Goal: Transaction & Acquisition: Book appointment/travel/reservation

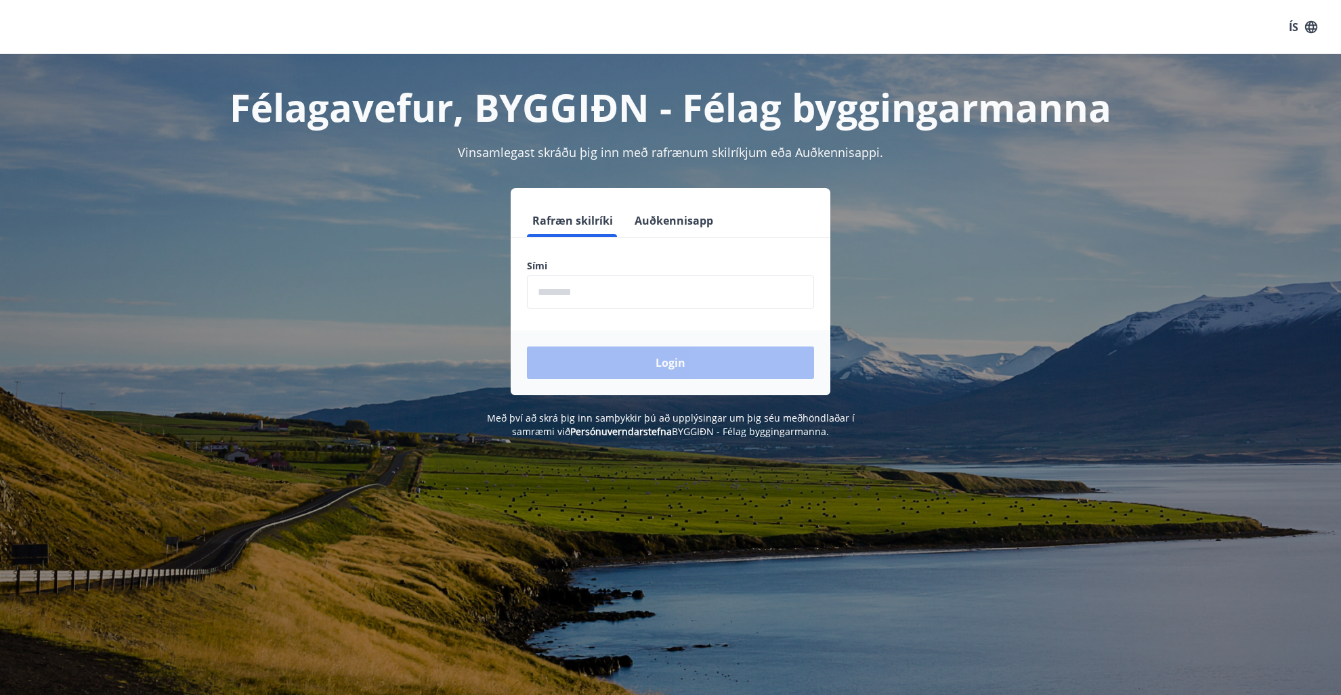
click at [609, 284] on input "phone" at bounding box center [670, 292] width 287 height 33
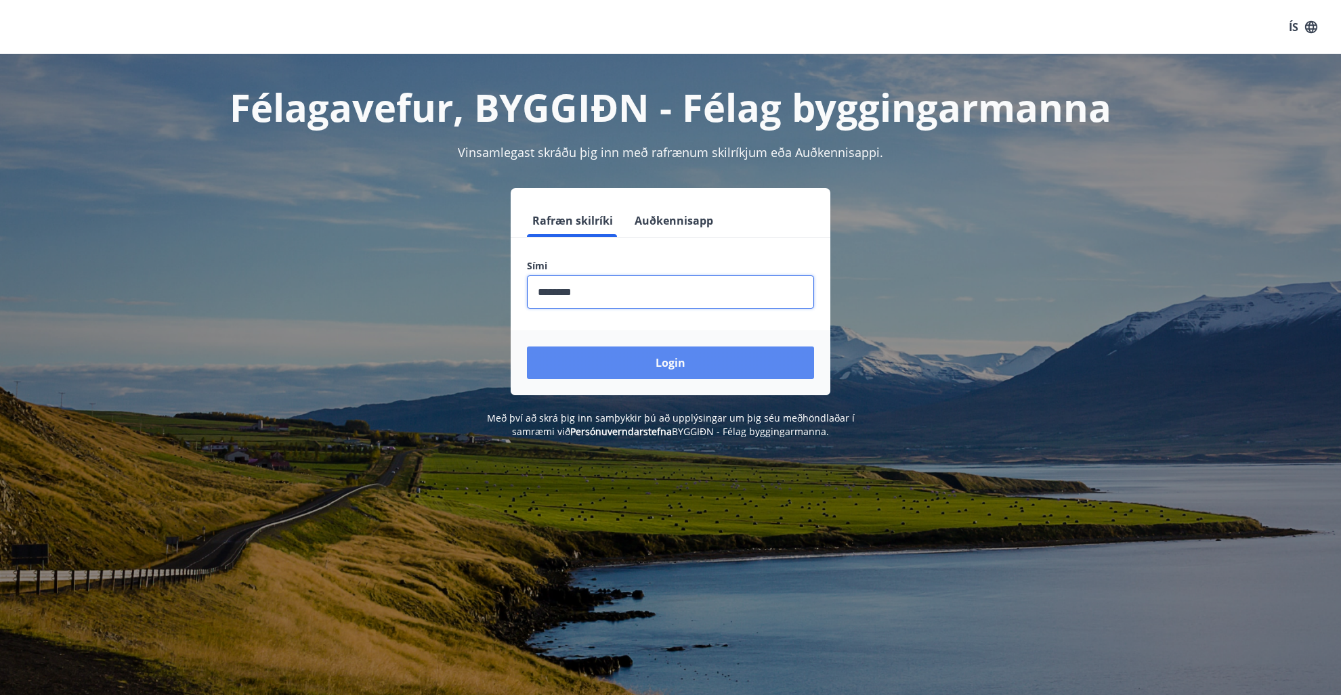
type input "********"
click at [618, 361] on button "Login" at bounding box center [670, 363] width 287 height 33
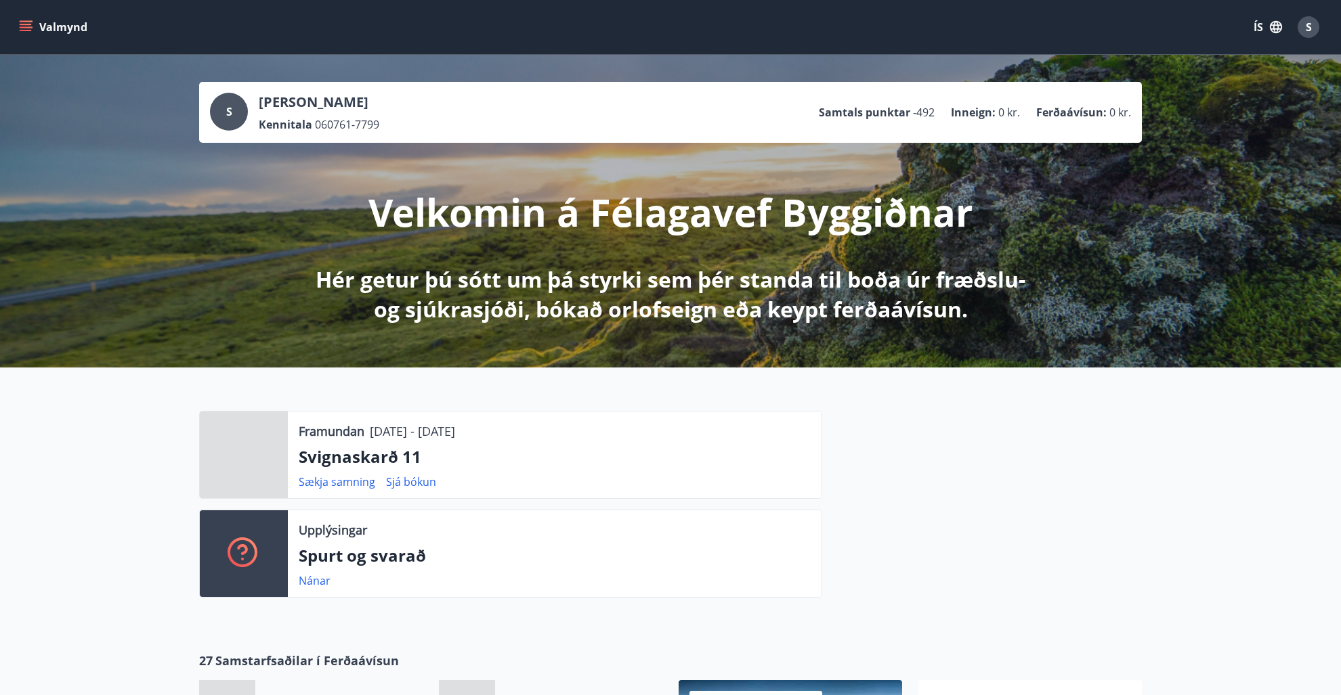
click at [34, 24] on button "Valmynd" at bounding box center [54, 27] width 77 height 24
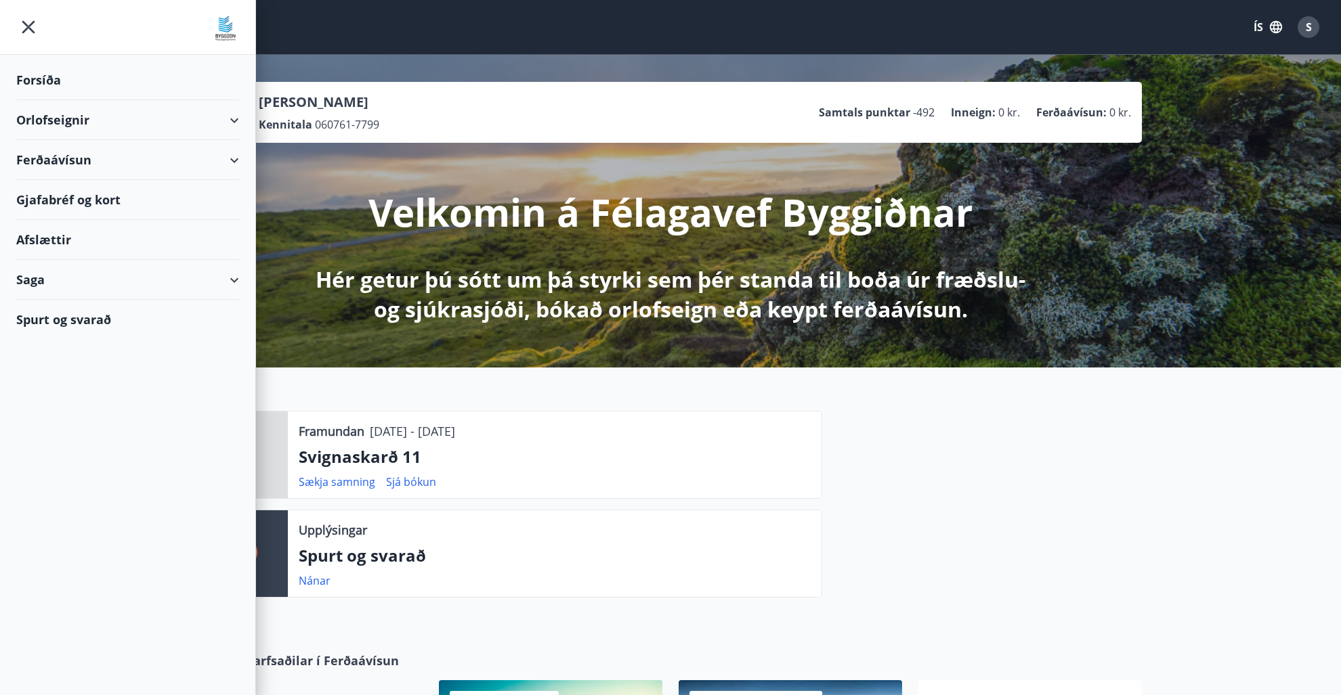
click at [48, 121] on div "Orlofseignir" at bounding box center [127, 120] width 223 height 40
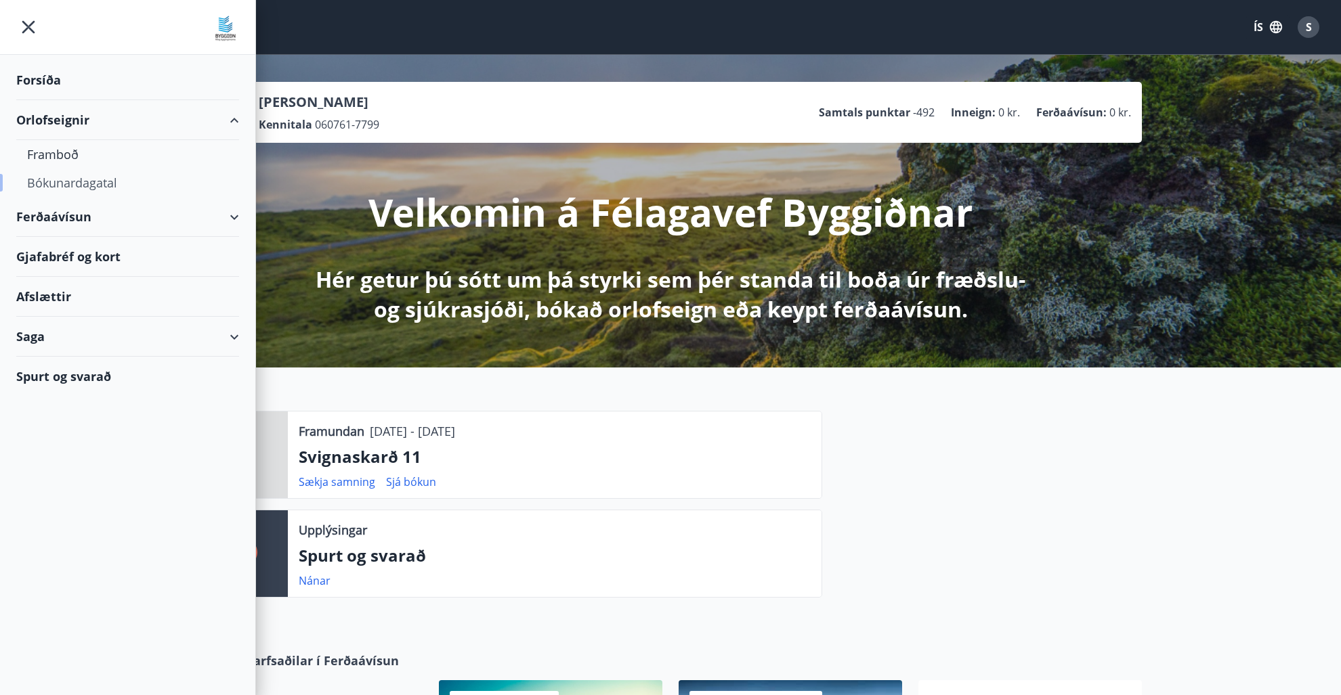
click at [51, 181] on div "Bókunardagatal" at bounding box center [127, 183] width 201 height 28
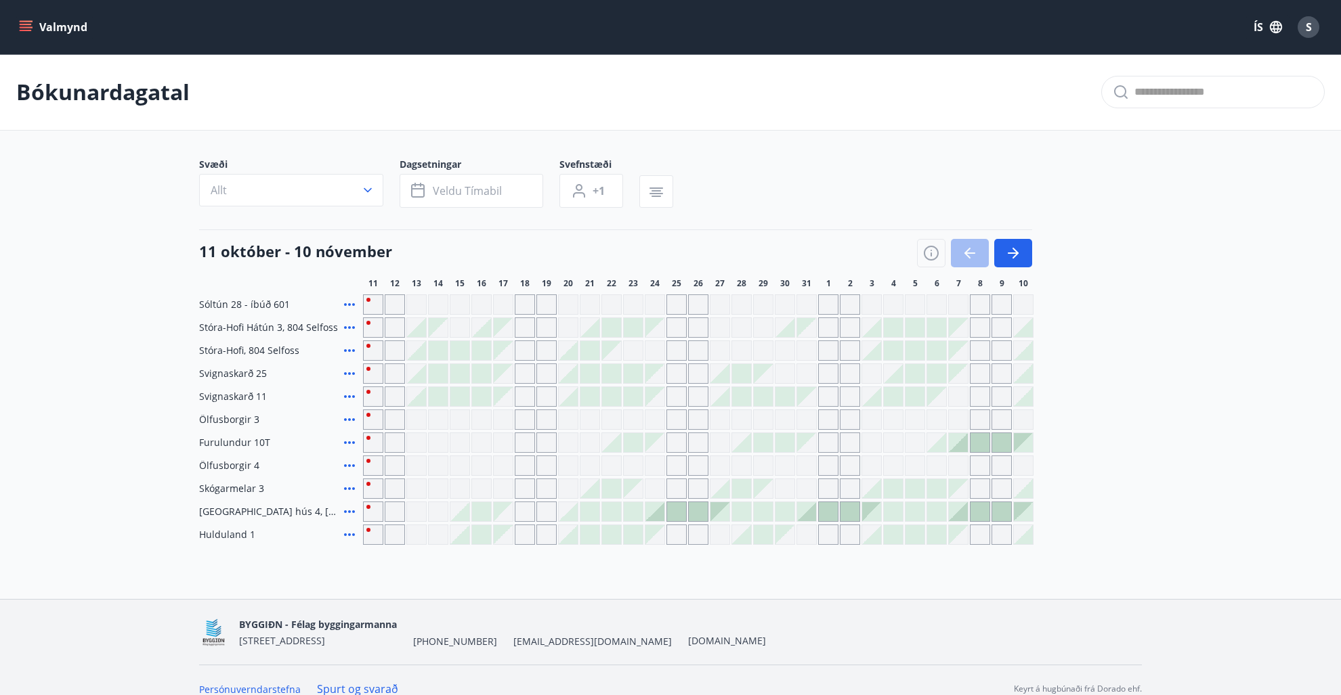
click at [967, 253] on div at bounding box center [974, 253] width 115 height 28
click at [1008, 251] on icon "button" at bounding box center [1013, 253] width 16 height 16
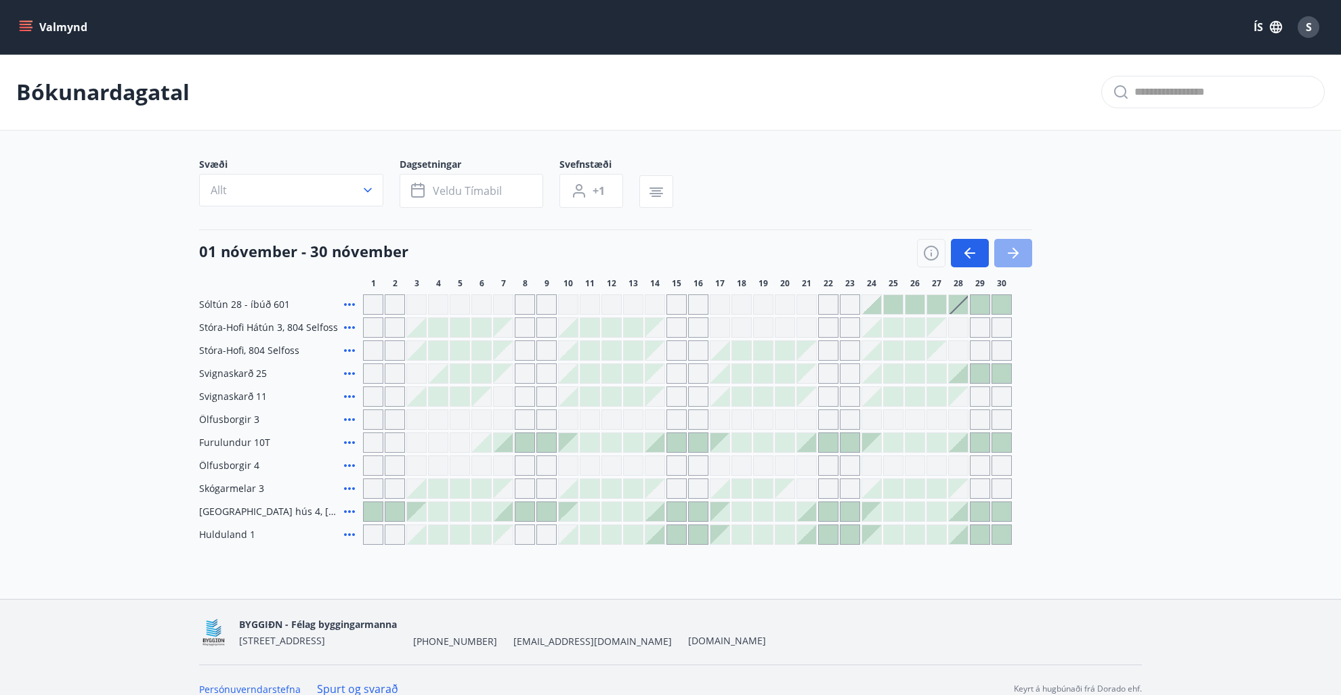
click at [1008, 251] on icon "button" at bounding box center [1013, 253] width 16 height 16
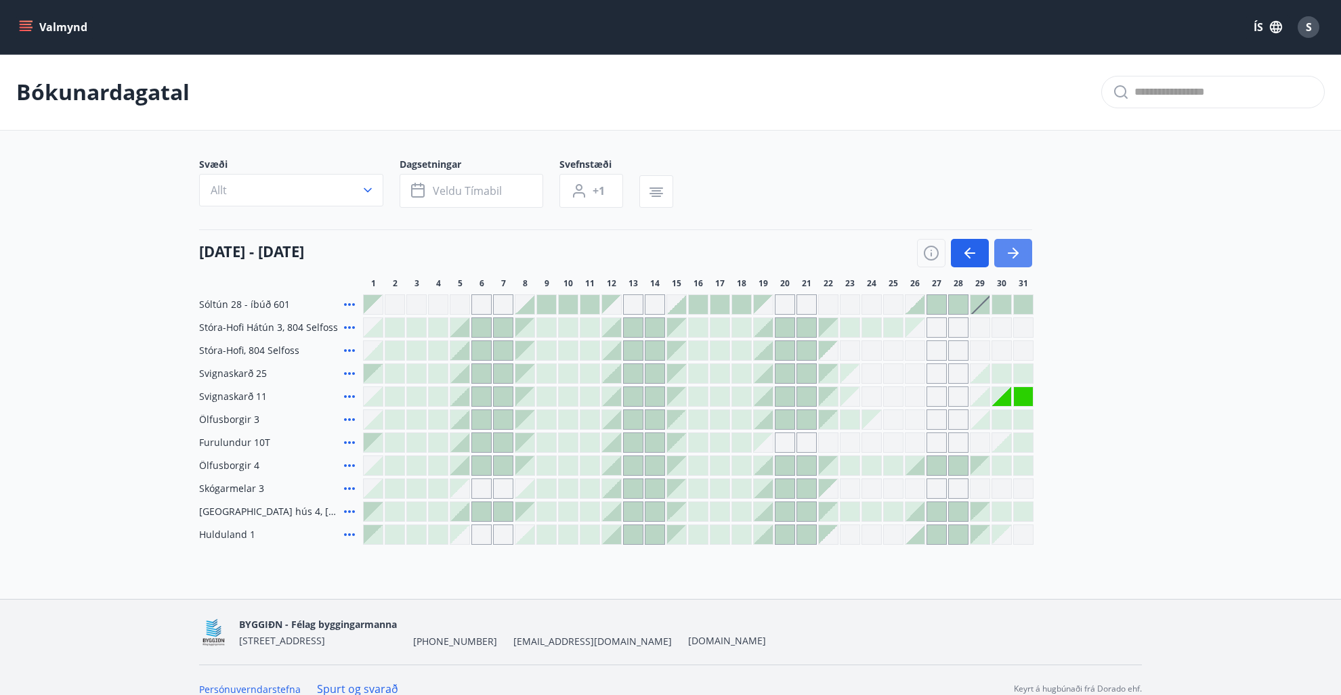
click at [1010, 254] on icon "button" at bounding box center [1013, 253] width 16 height 16
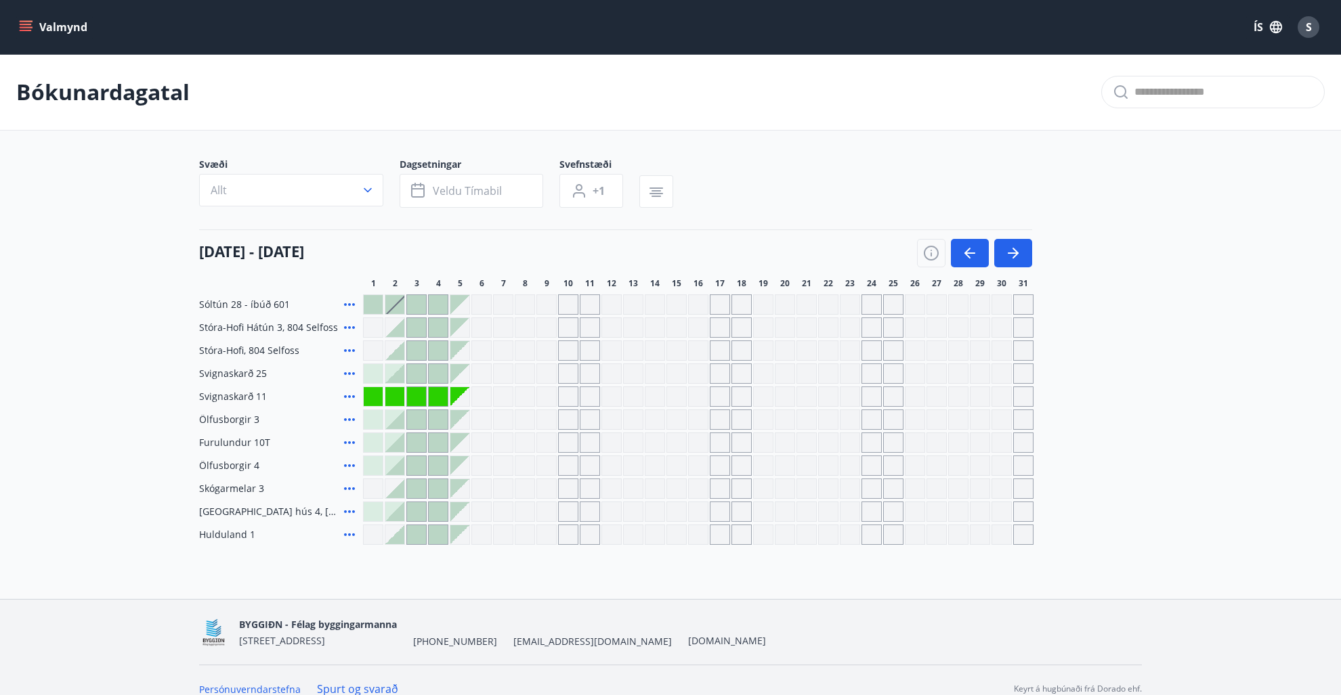
click at [22, 28] on icon "menu" at bounding box center [27, 26] width 15 height 1
click at [1221, 235] on main "Bókunardagatal Svæði Allt Dagsetningar Veldu tímabil Svefnstæði +1 [DATE] - [DA…" at bounding box center [670, 299] width 1341 height 491
click at [1314, 31] on div "S" at bounding box center [1308, 27] width 22 height 22
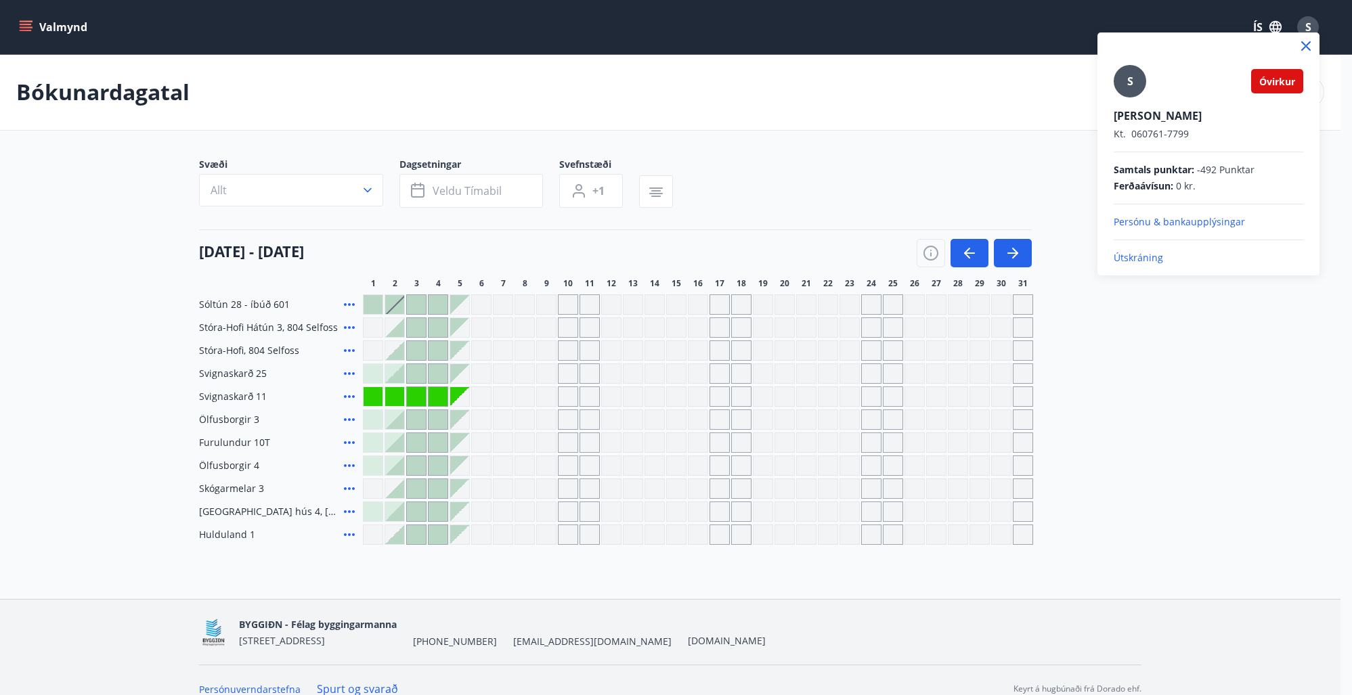
click at [1147, 256] on p "Útskráning" at bounding box center [1209, 258] width 190 height 14
